Goal: Task Accomplishment & Management: Use online tool/utility

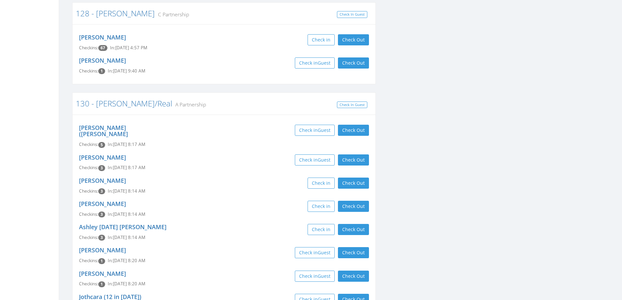
scroll to position [653, 0]
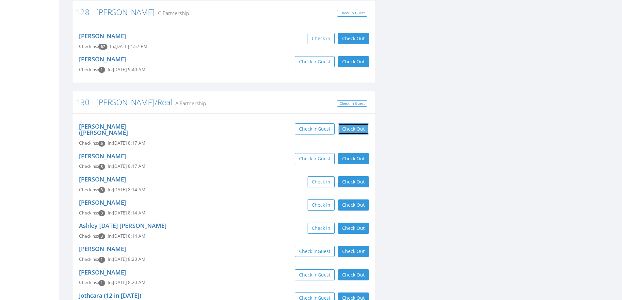
click at [347, 124] on button "Check Out" at bounding box center [353, 128] width 31 height 11
click at [350, 153] on button "Check Out" at bounding box center [353, 158] width 31 height 11
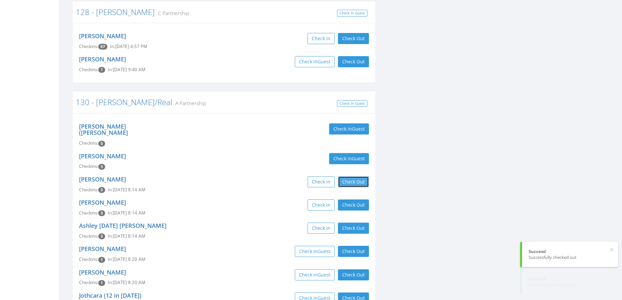
click at [358, 176] on button "Check Out" at bounding box center [353, 181] width 31 height 11
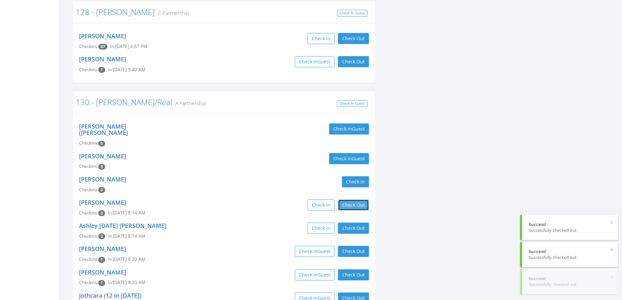
drag, startPoint x: 360, startPoint y: 188, endPoint x: 362, endPoint y: 197, distance: 9.2
click at [361, 200] on button "Check Out" at bounding box center [353, 205] width 31 height 11
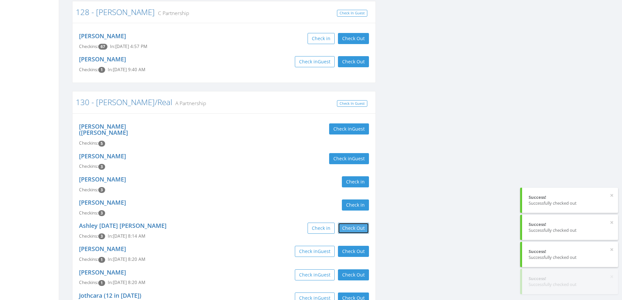
click at [361, 223] on button "Check Out" at bounding box center [353, 228] width 31 height 11
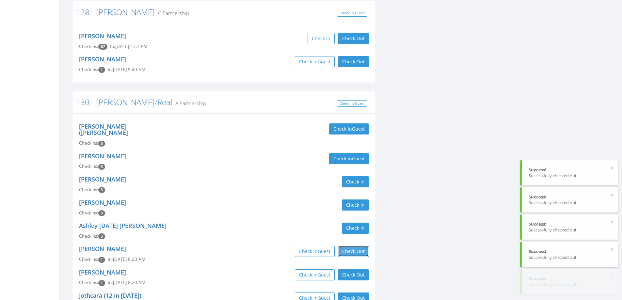
click at [357, 246] on button "Check Out" at bounding box center [353, 251] width 31 height 11
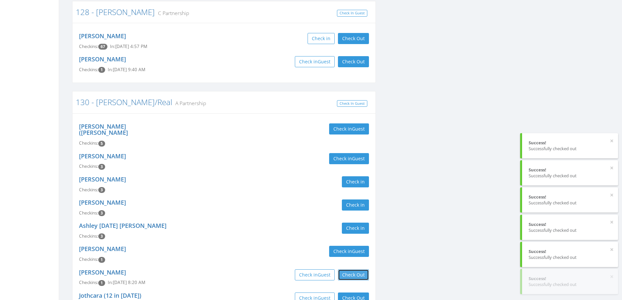
drag, startPoint x: 356, startPoint y: 263, endPoint x: 356, endPoint y: 271, distance: 7.5
click at [356, 270] on button "Check Out" at bounding box center [353, 275] width 31 height 11
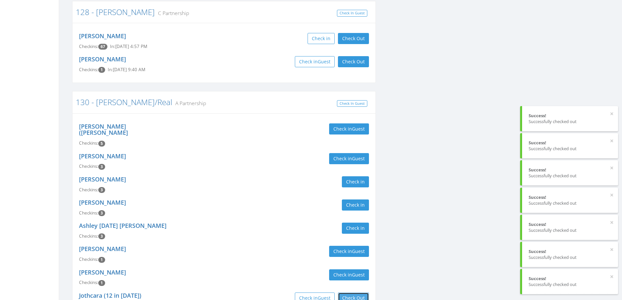
click at [354, 293] on button "Check Out" at bounding box center [353, 298] width 31 height 11
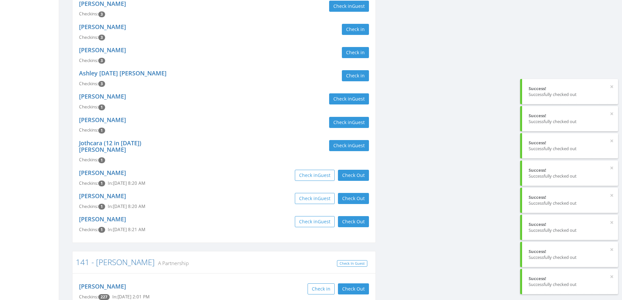
scroll to position [817, 0]
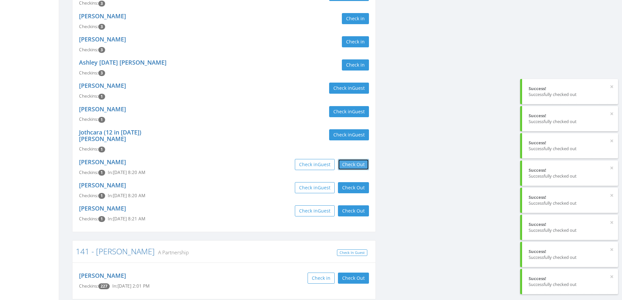
click at [358, 159] on button "Check Out" at bounding box center [353, 164] width 31 height 11
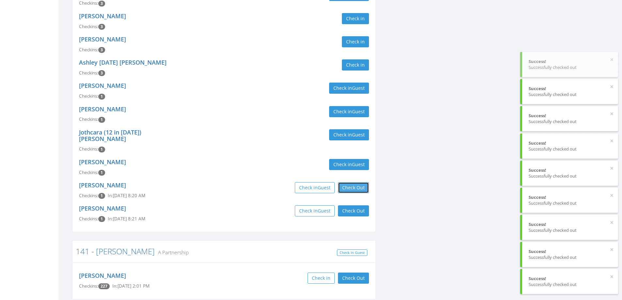
click at [356, 182] on button "Check Out" at bounding box center [353, 187] width 31 height 11
click at [349, 205] on button "Check Out" at bounding box center [353, 210] width 31 height 11
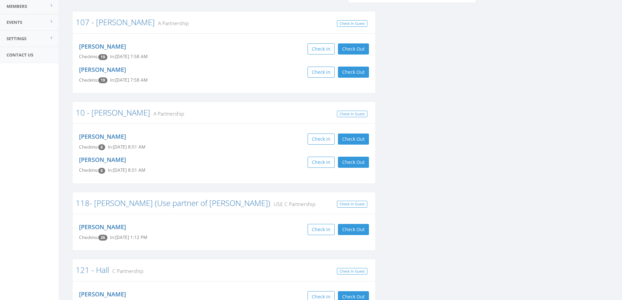
scroll to position [0, 0]
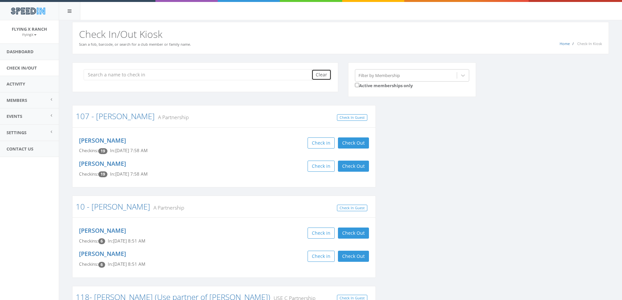
click at [316, 72] on button "Clear" at bounding box center [322, 74] width 20 height 11
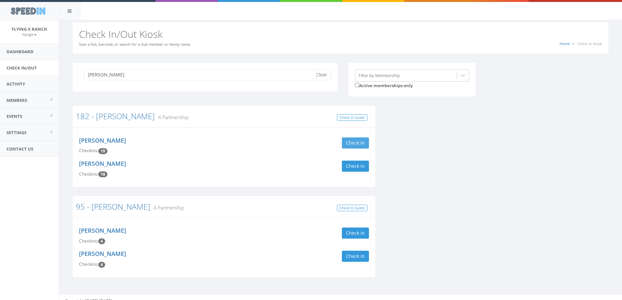
type input "[PERSON_NAME]"
click at [347, 141] on button "Check in" at bounding box center [355, 143] width 27 height 11
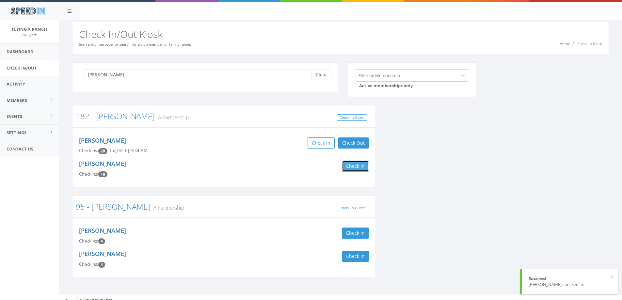
click at [351, 167] on button "Check in" at bounding box center [355, 166] width 27 height 11
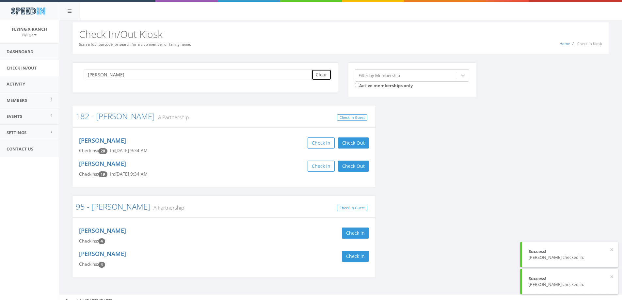
click at [323, 75] on button "Clear" at bounding box center [322, 74] width 20 height 11
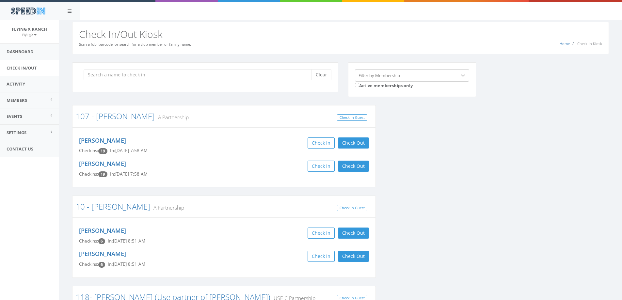
click at [301, 28] on div "Home Check-In Kiosk Check In/Out Kiosk Scan a fob, barcode, or search for a clu…" at bounding box center [340, 38] width 537 height 32
